Goal: Task Accomplishment & Management: Manage account settings

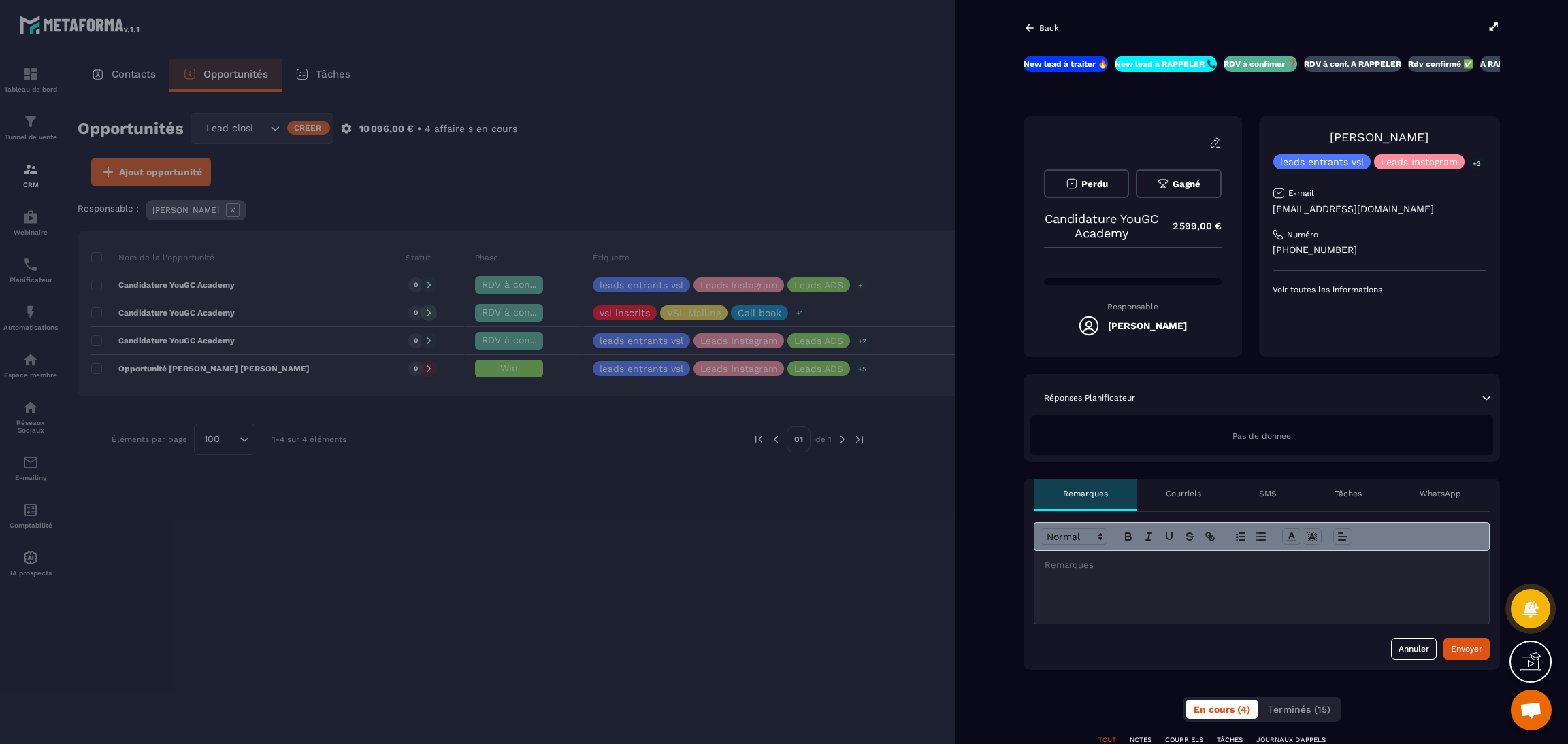
scroll to position [0, 2]
click at [577, 26] on div at bounding box center [784, 372] width 1568 height 744
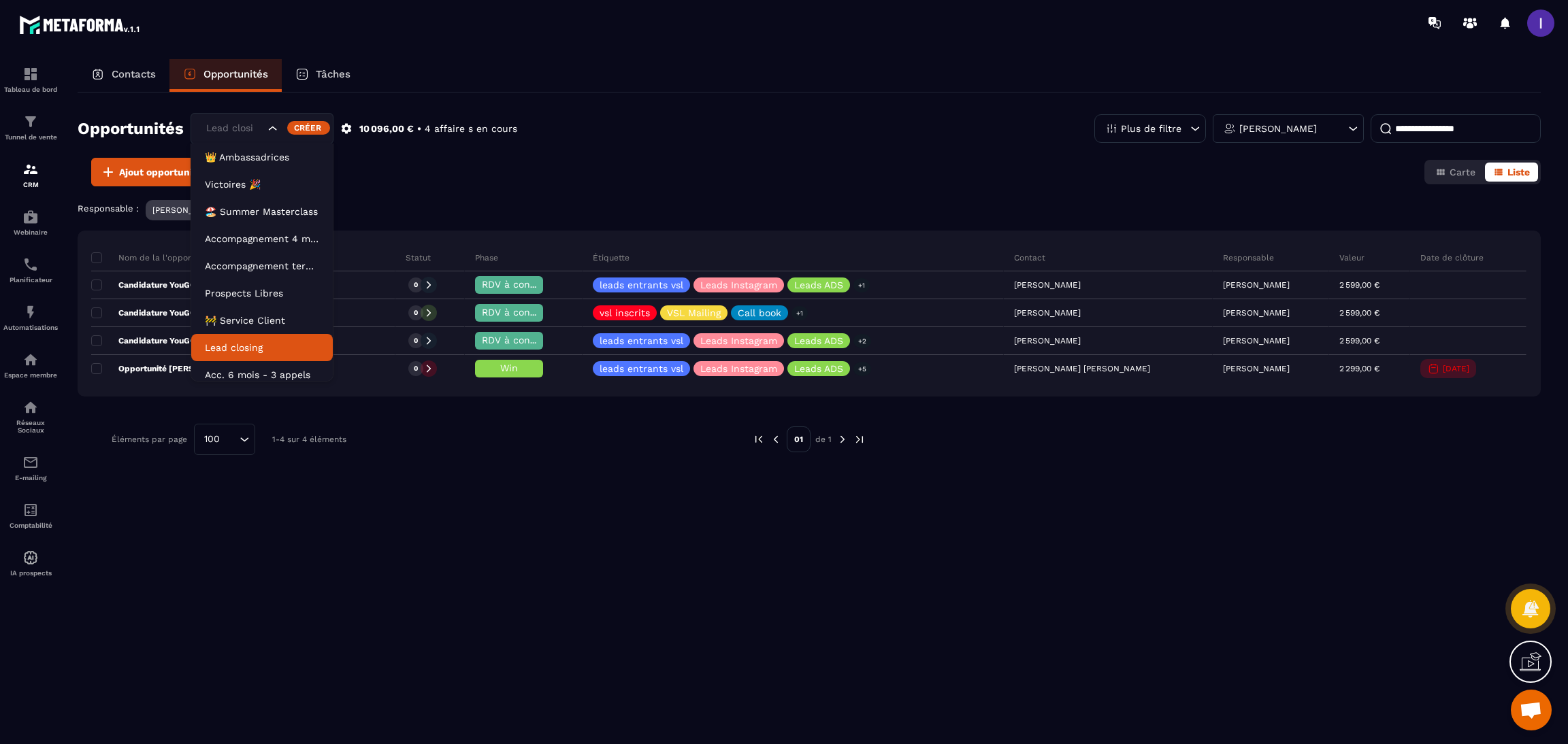
drag, startPoint x: 237, startPoint y: 130, endPoint x: 261, endPoint y: 135, distance: 24.5
click at [237, 130] on div "Lead closing" at bounding box center [234, 128] width 65 height 15
click at [239, 311] on li "🚧 Service Client" at bounding box center [261, 320] width 141 height 27
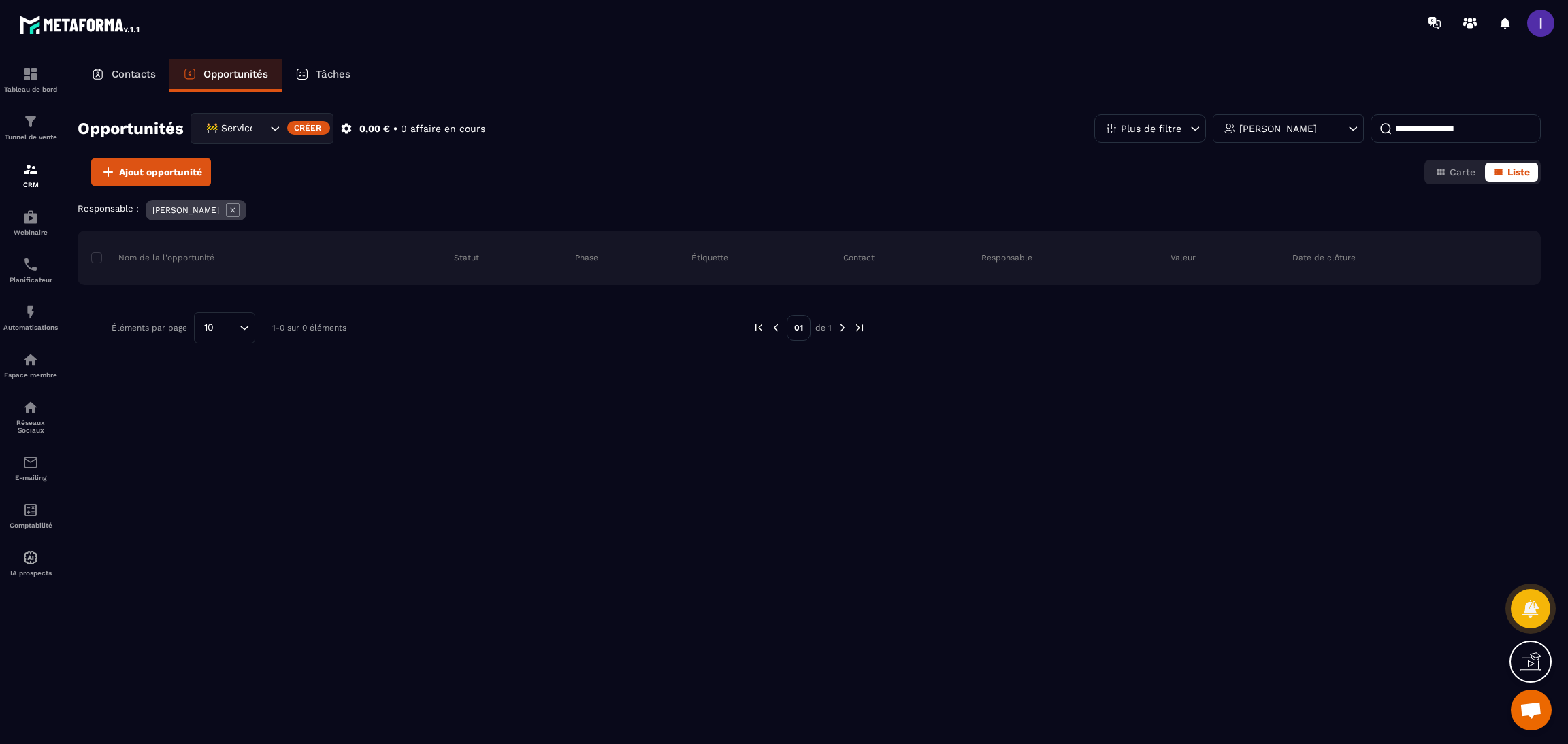
click at [227, 205] on icon at bounding box center [233, 210] width 14 height 14
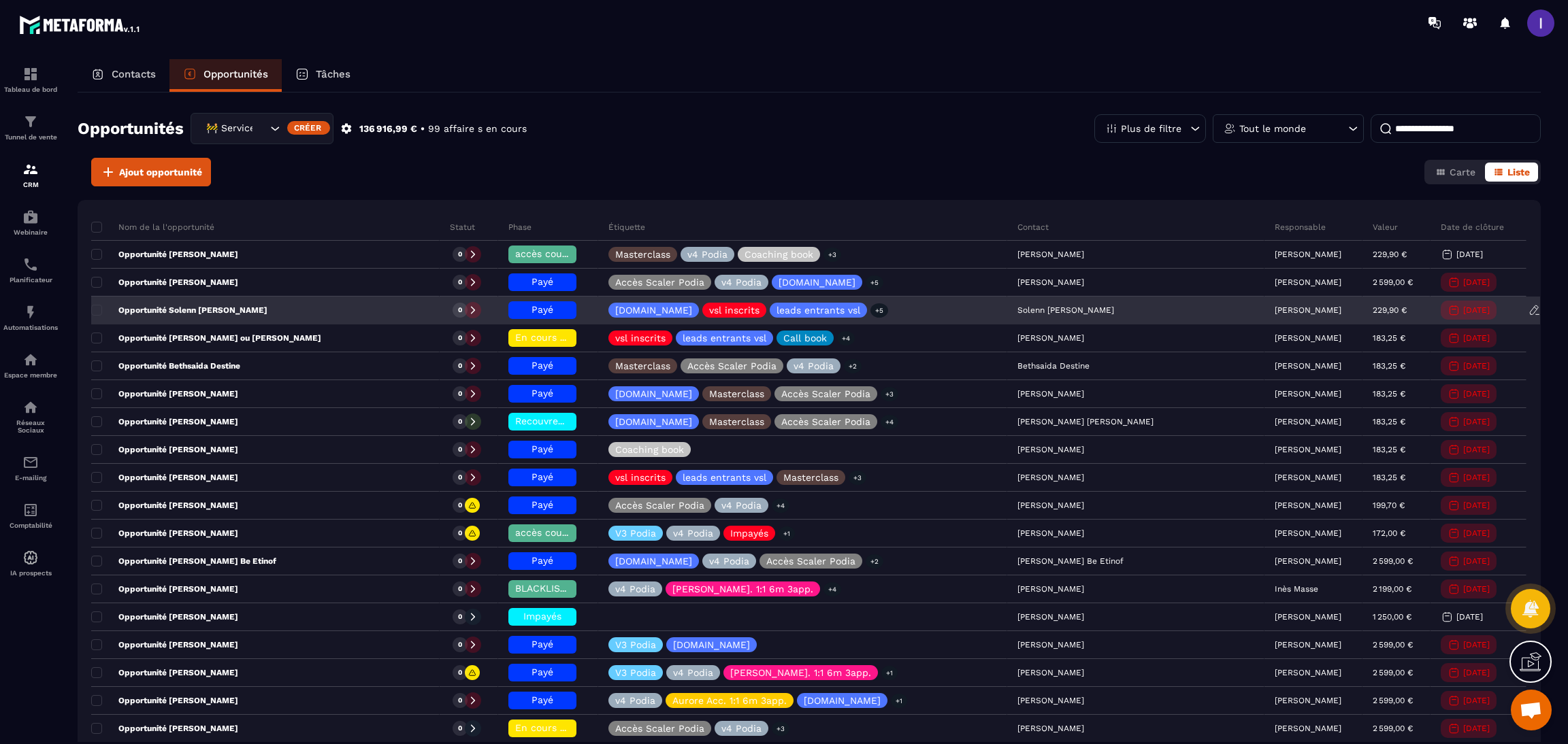
click at [570, 310] on h6 "Payé" at bounding box center [543, 310] width 54 height 11
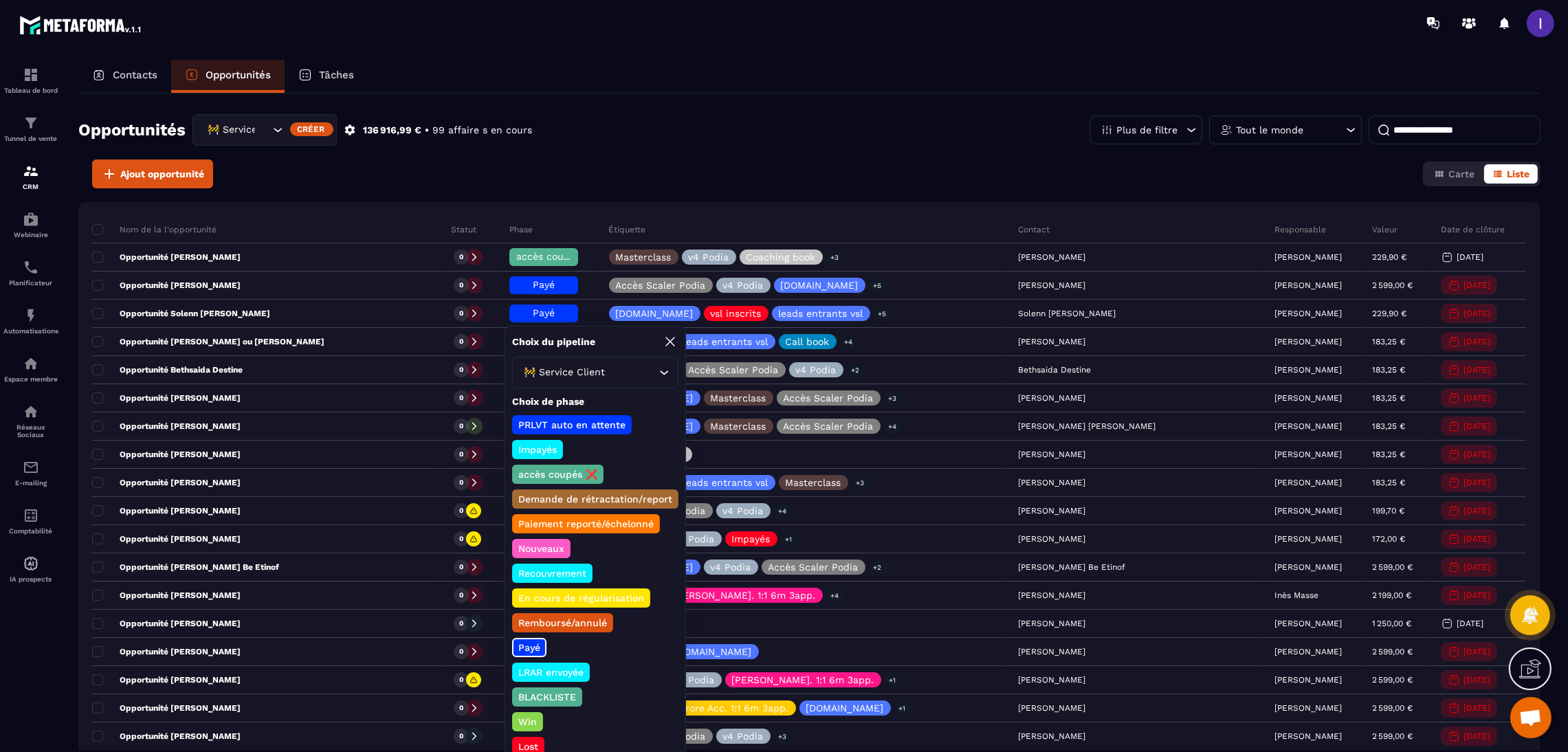
click at [564, 592] on p "En cours de régularisation" at bounding box center [581, 599] width 130 height 14
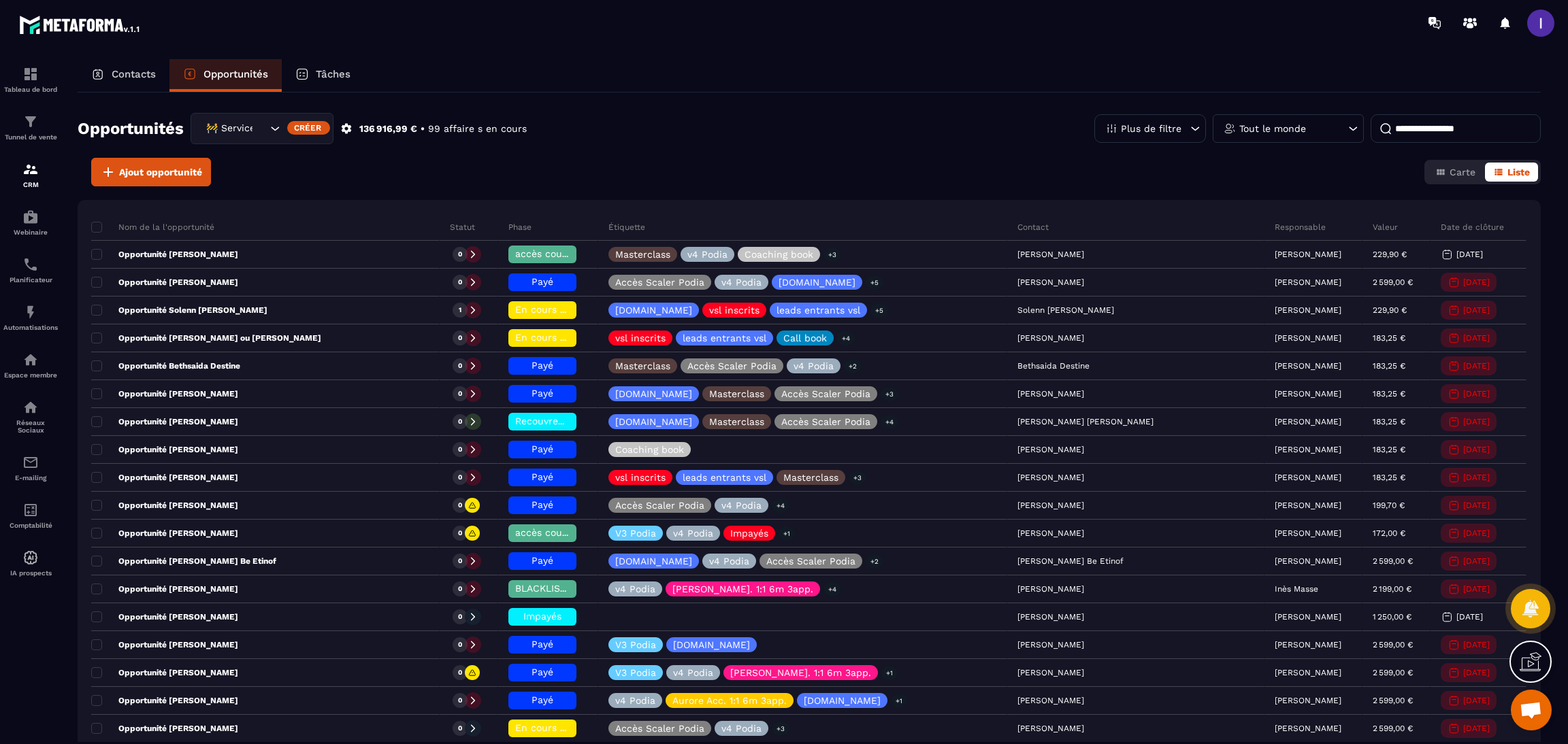
click at [1418, 124] on input at bounding box center [1455, 128] width 170 height 29
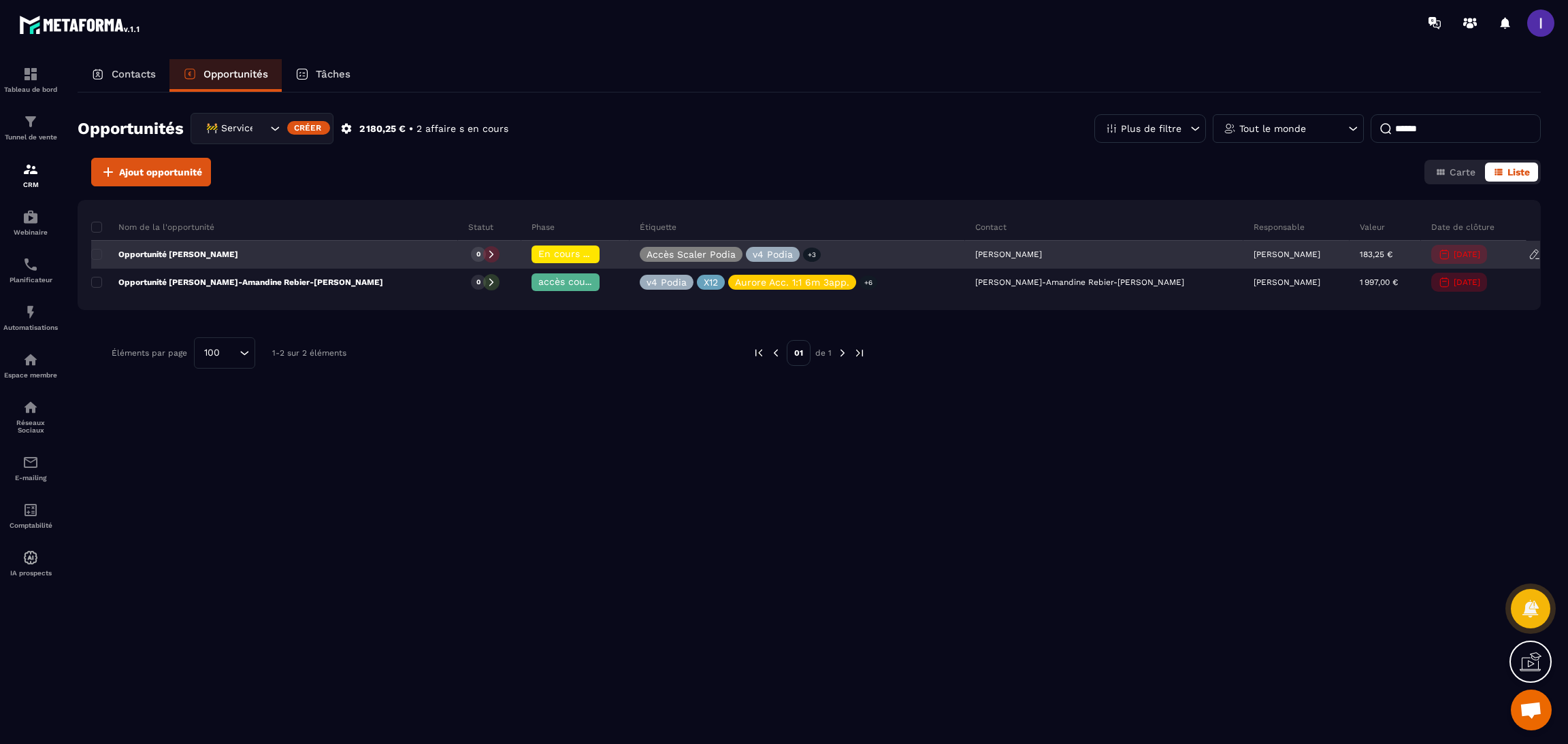
type input "******"
click at [213, 252] on p "Opportunité Claire Le Paih" at bounding box center [165, 255] width 147 height 11
